Goal: Transaction & Acquisition: Download file/media

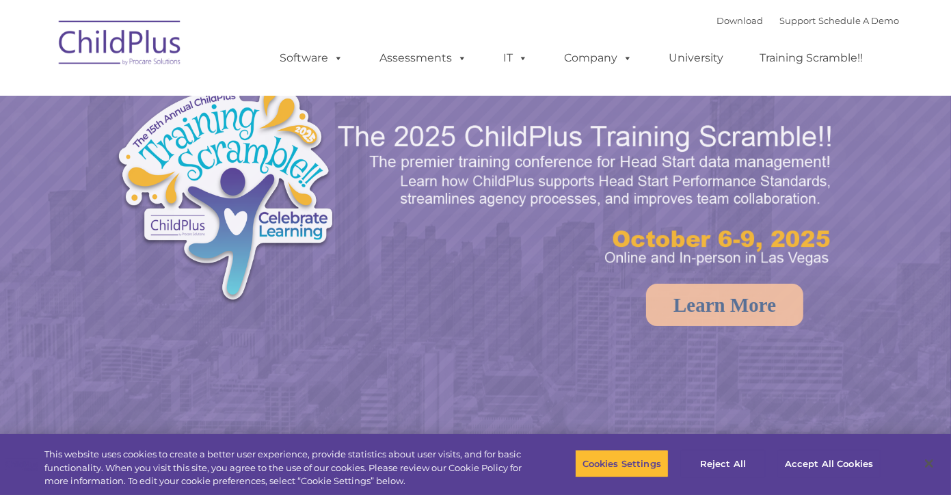
select select "MEDIUM"
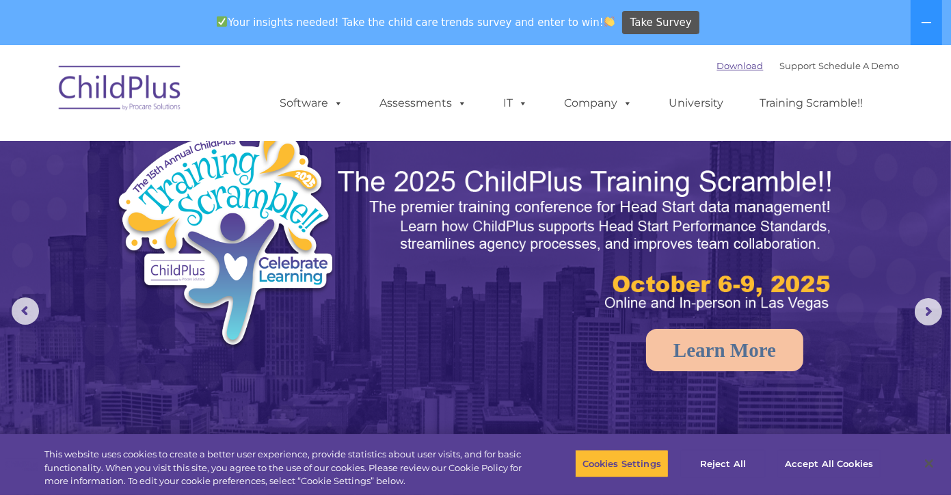
click at [717, 64] on link "Download" at bounding box center [740, 65] width 46 height 11
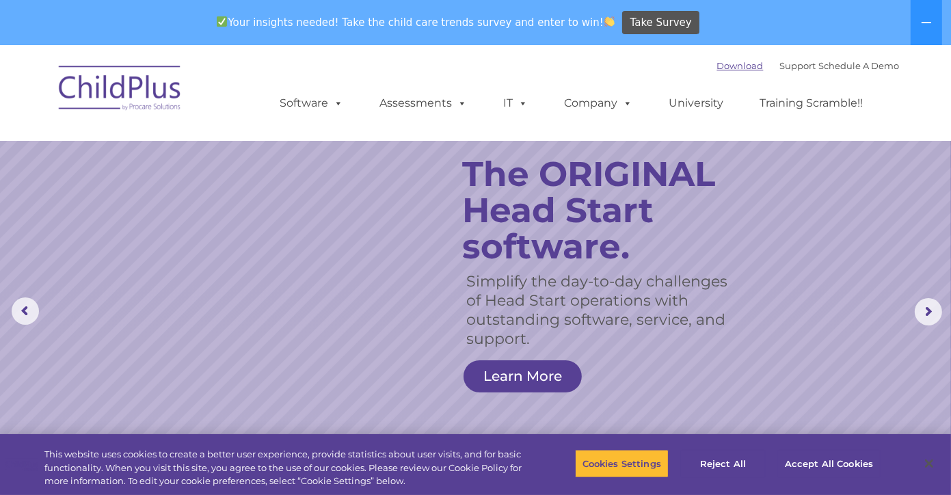
click at [717, 70] on link "Download" at bounding box center [740, 65] width 46 height 11
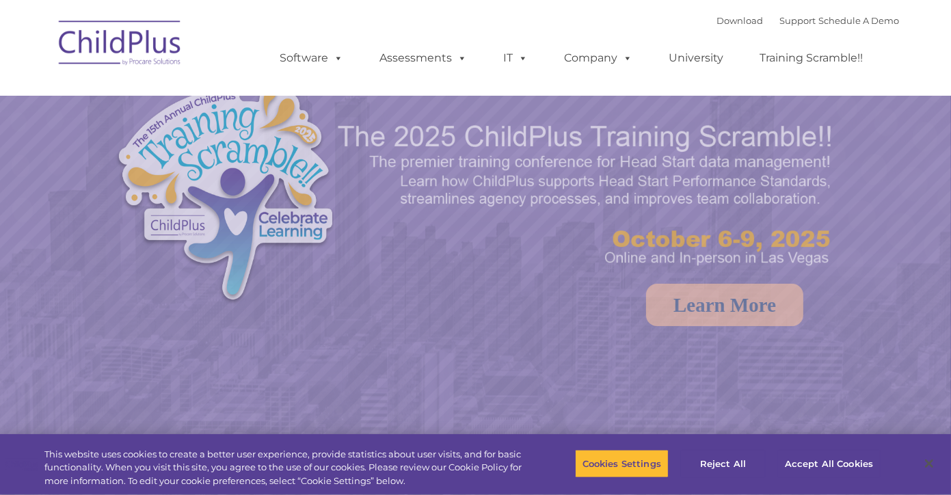
select select "MEDIUM"
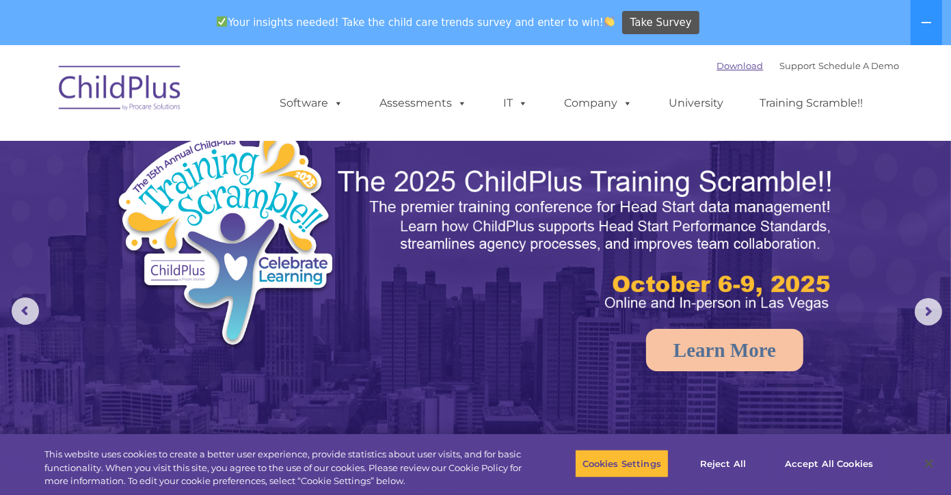
click at [718, 67] on link "Download" at bounding box center [740, 65] width 46 height 11
